Goal: Navigation & Orientation: Understand site structure

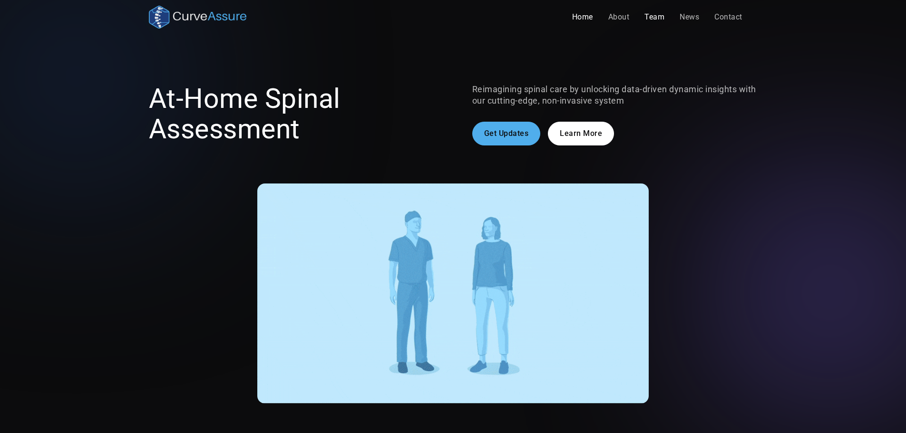
click at [655, 14] on link "Team" at bounding box center [654, 17] width 35 height 19
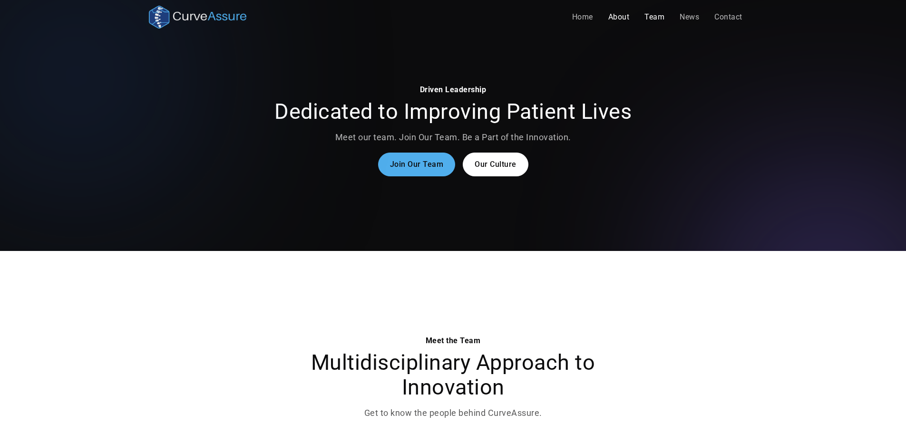
click at [621, 15] on link "About" at bounding box center [619, 17] width 37 height 19
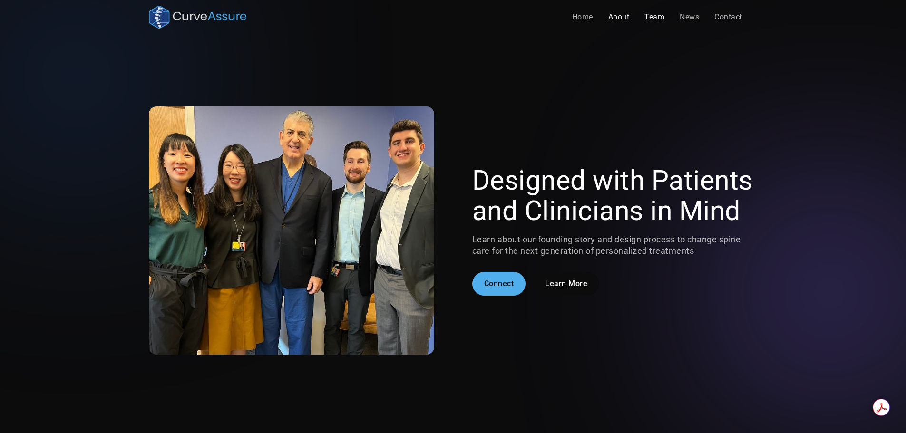
click at [650, 15] on link "Team" at bounding box center [654, 17] width 35 height 19
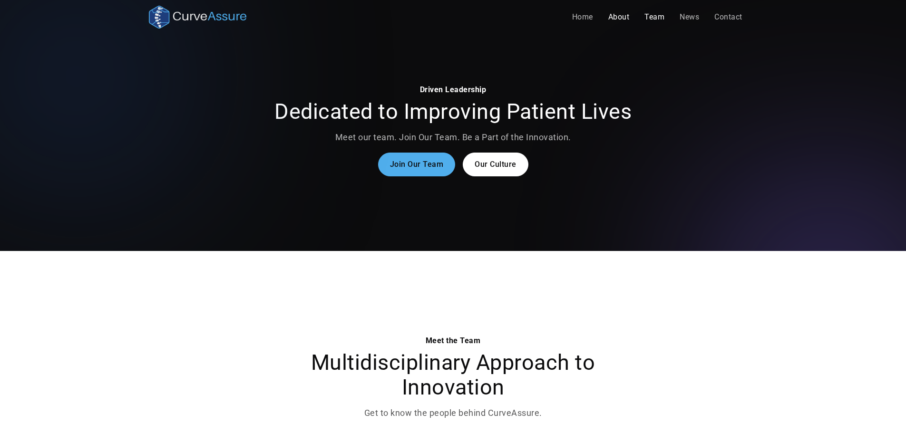
click at [619, 15] on link "About" at bounding box center [619, 17] width 37 height 19
